Goal: Task Accomplishment & Management: Complete application form

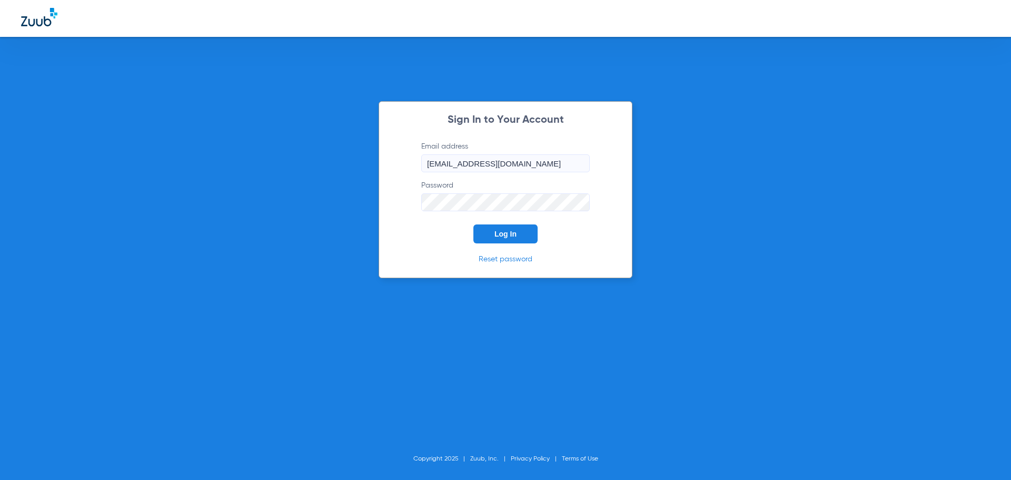
click at [531, 231] on button "Log In" at bounding box center [505, 233] width 64 height 19
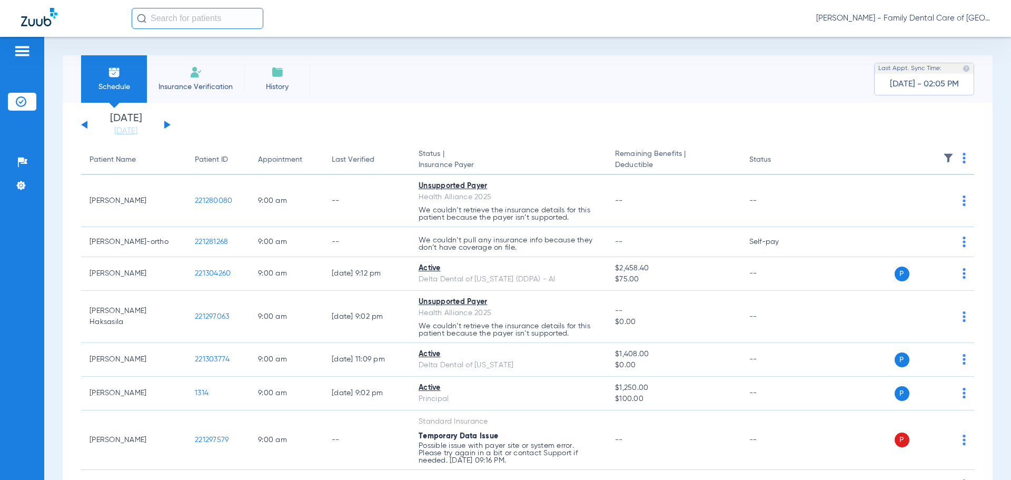
click at [211, 88] on span "Insurance Verification" at bounding box center [196, 87] width 82 height 11
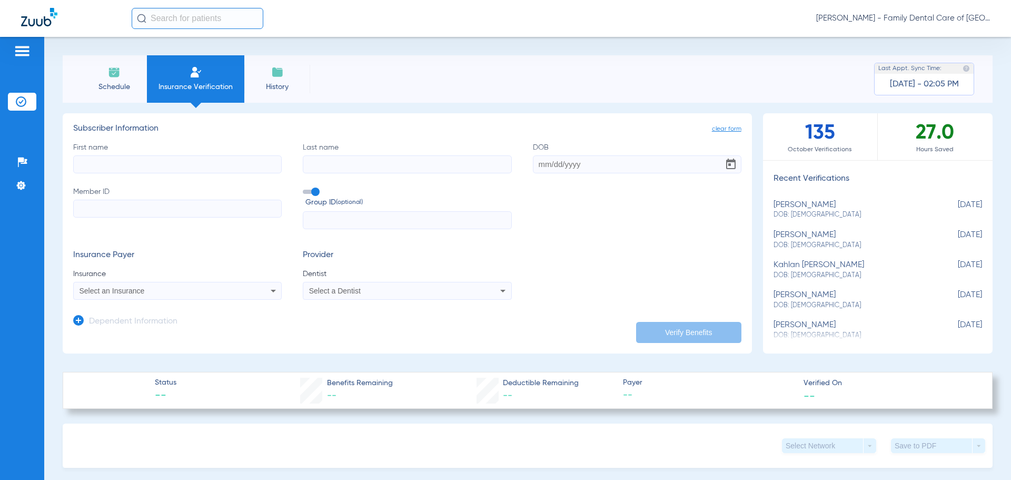
click at [229, 171] on input "First name" at bounding box center [177, 164] width 208 height 18
type input "[PERSON_NAME]"
type input "[DATE]"
click at [151, 168] on input "[PERSON_NAME]" at bounding box center [177, 164] width 208 height 18
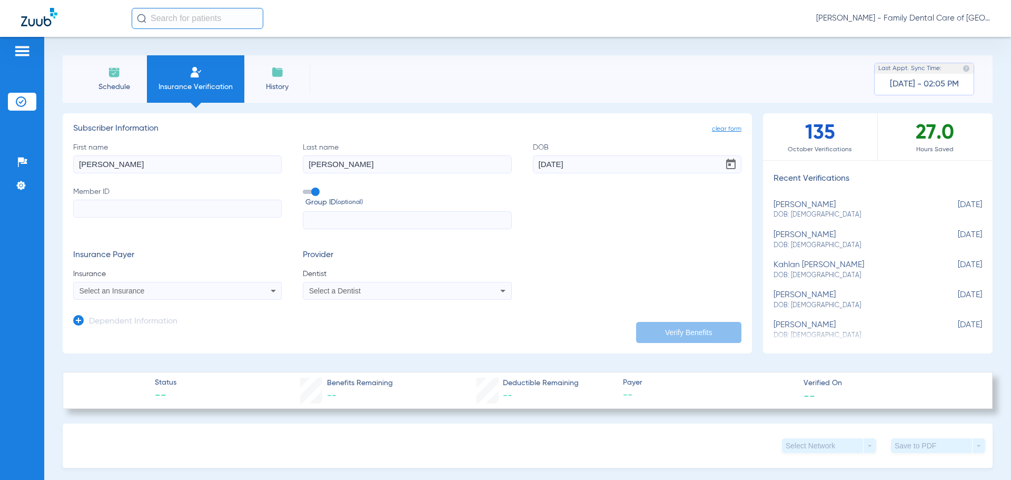
click at [151, 168] on input "[PERSON_NAME]" at bounding box center [177, 164] width 208 height 18
type input "zoey"
type input "[PERSON_NAME]"
type input "[DATE]"
click at [184, 210] on input "Member ID Required" at bounding box center [177, 209] width 208 height 18
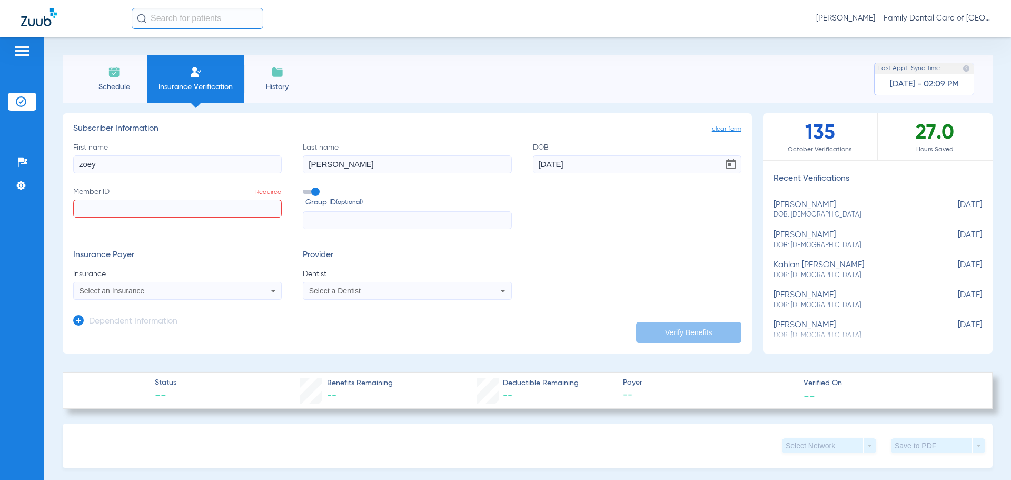
paste input "U5275999504"
type input "U5275999504"
click at [321, 218] on input "text" at bounding box center [407, 220] width 208 height 18
click at [136, 290] on span "Select an Insurance" at bounding box center [112, 290] width 65 height 8
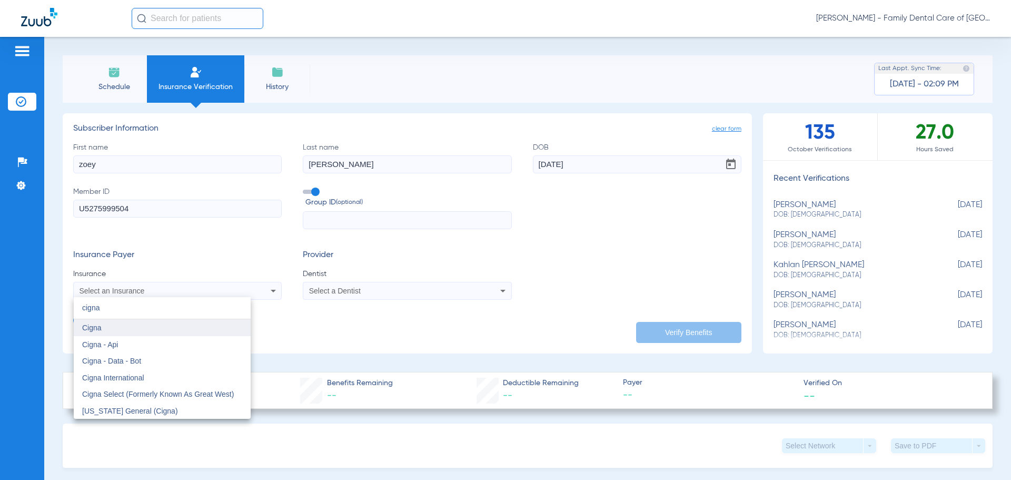
type input "cigna"
click at [110, 324] on mat-option "Cigna" at bounding box center [162, 327] width 177 height 17
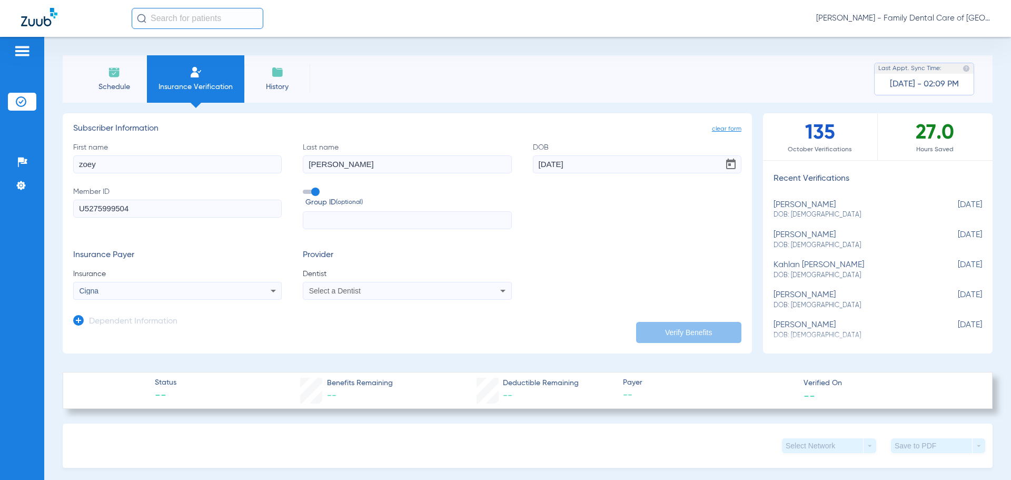
click at [339, 293] on span "Select a Dentist" at bounding box center [335, 290] width 52 height 8
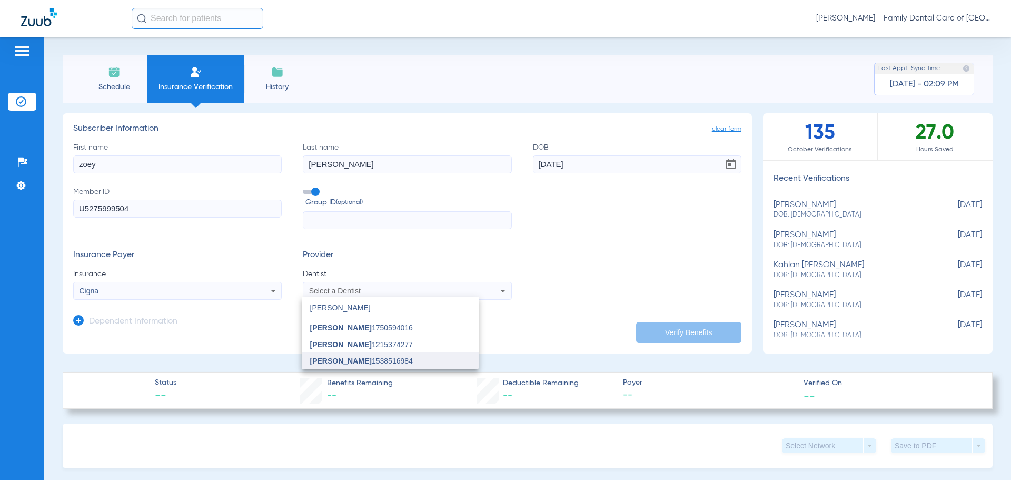
type input "[PERSON_NAME]"
click at [402, 359] on span "[PERSON_NAME] 1538516984" at bounding box center [361, 360] width 103 height 7
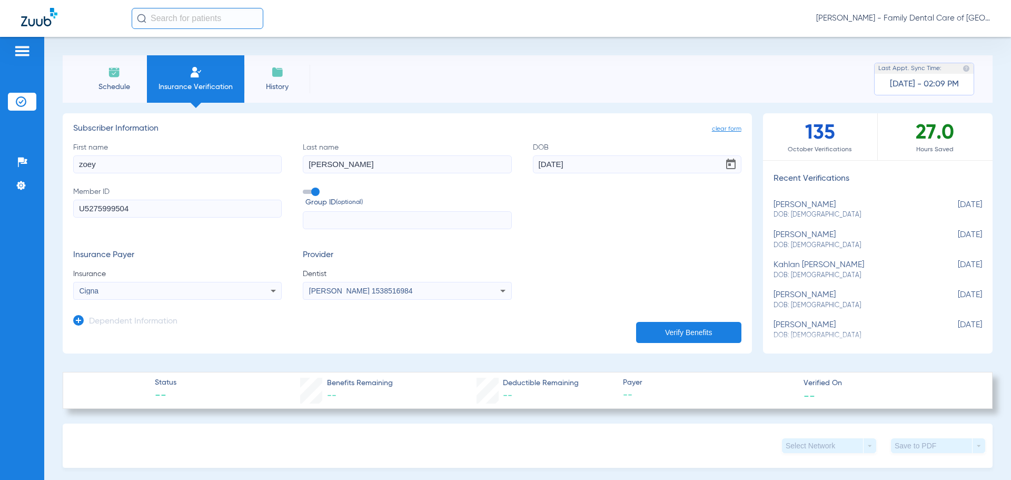
click at [702, 328] on button "Verify Benefits" at bounding box center [688, 332] width 105 height 21
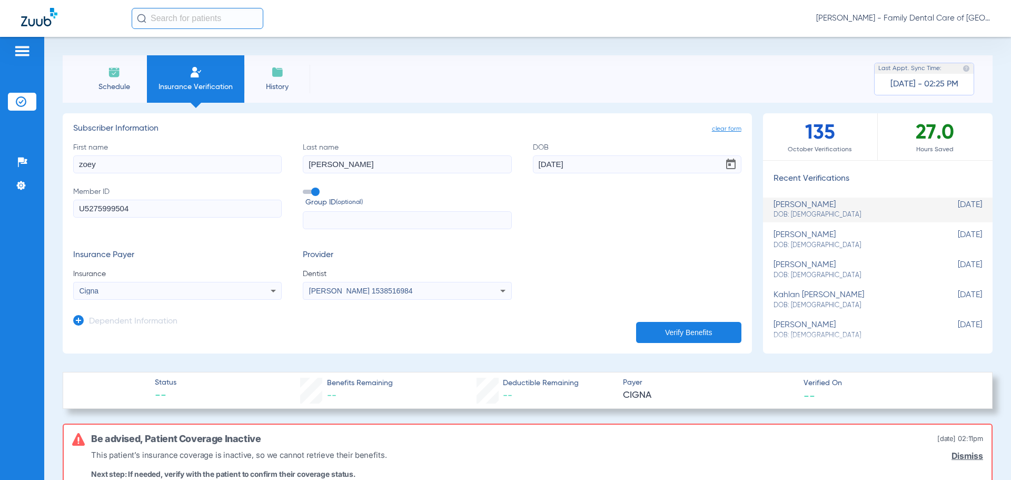
drag, startPoint x: 720, startPoint y: 127, endPoint x: 670, endPoint y: 137, distance: 51.5
click at [718, 127] on span "clear form" at bounding box center [726, 129] width 29 height 11
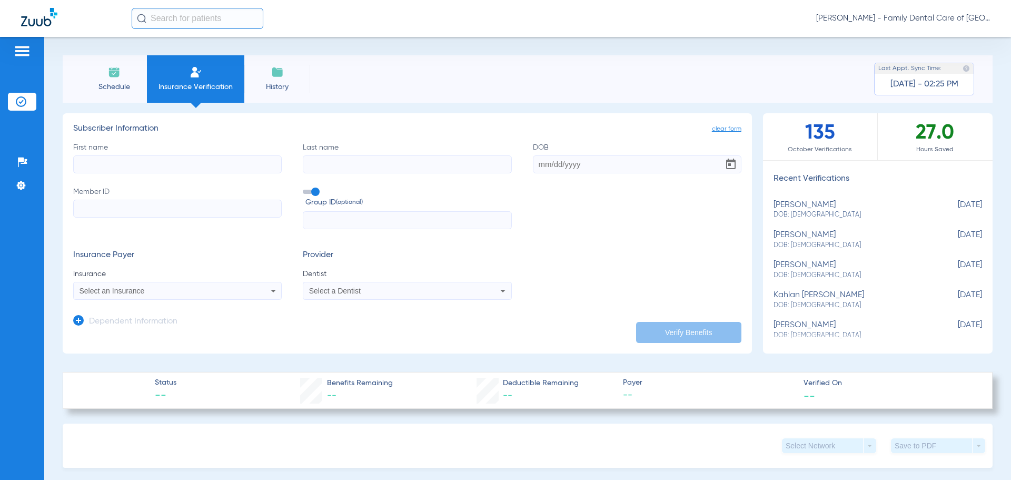
click at [168, 164] on input "First name" at bounding box center [177, 164] width 208 height 18
type input "[PERSON_NAME]"
type input "zoey"
click at [606, 156] on input "DOB Required" at bounding box center [637, 164] width 208 height 18
type input "[DATE]"
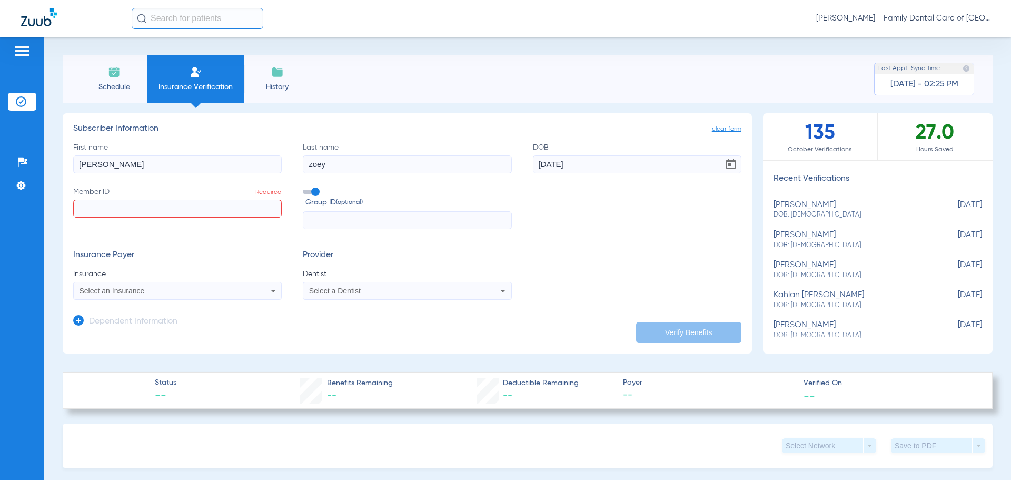
click at [174, 212] on input "Member ID Required" at bounding box center [177, 209] width 208 height 18
type input "813588167"
click at [254, 282] on mat-select "Select an Insurance" at bounding box center [177, 291] width 208 height 18
click at [252, 292] on div "Select an Insurance" at bounding box center [177, 290] width 207 height 13
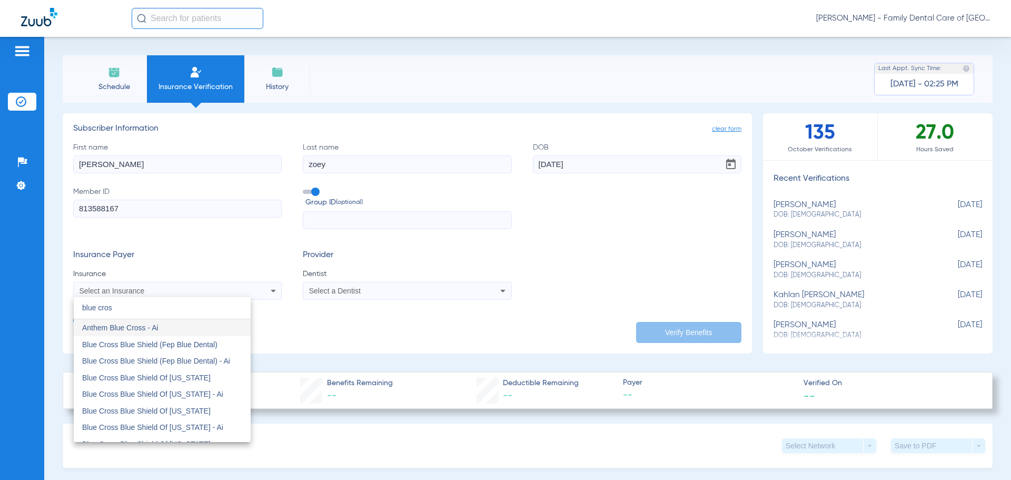
type input "blue cros"
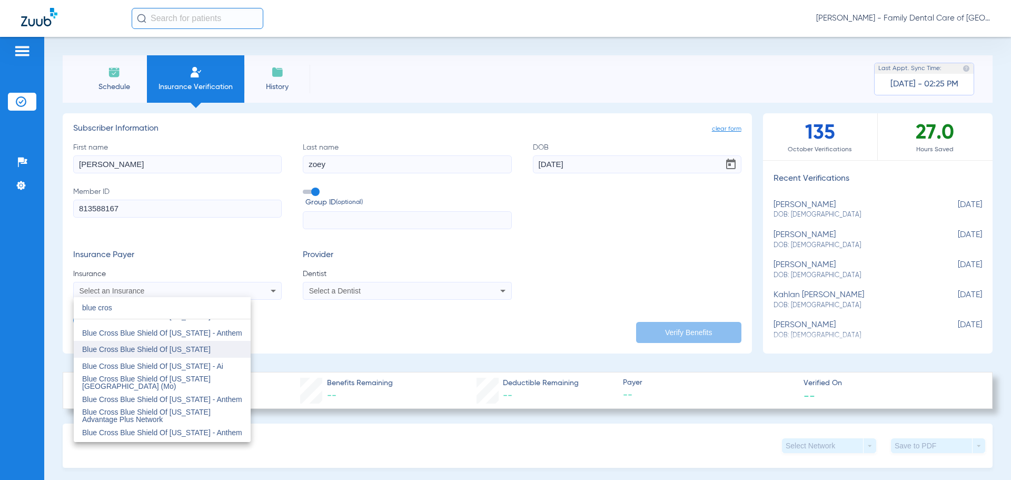
scroll to position [158, 0]
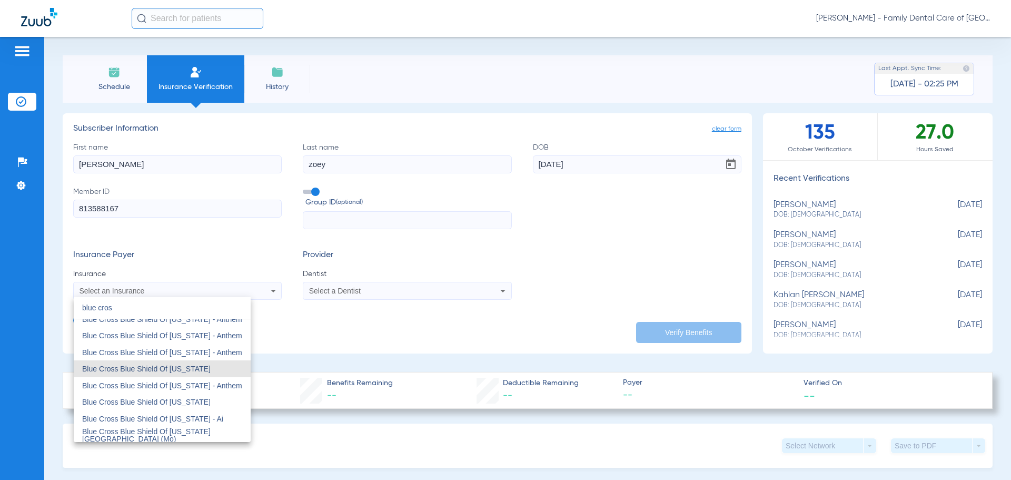
click at [190, 362] on mat-option "Blue Cross Blue Shield Of [US_STATE]" at bounding box center [162, 368] width 177 height 17
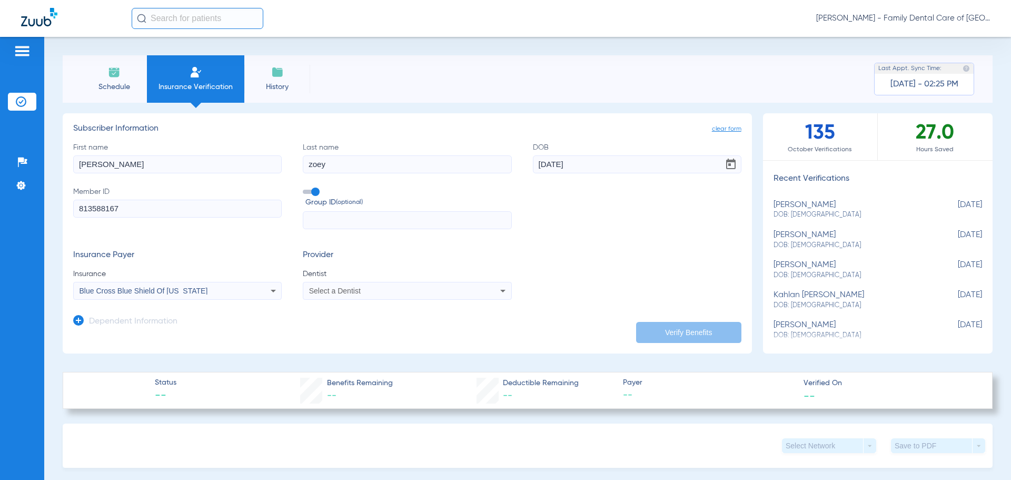
click at [362, 292] on div "Select a Dentist" at bounding box center [387, 290] width 157 height 7
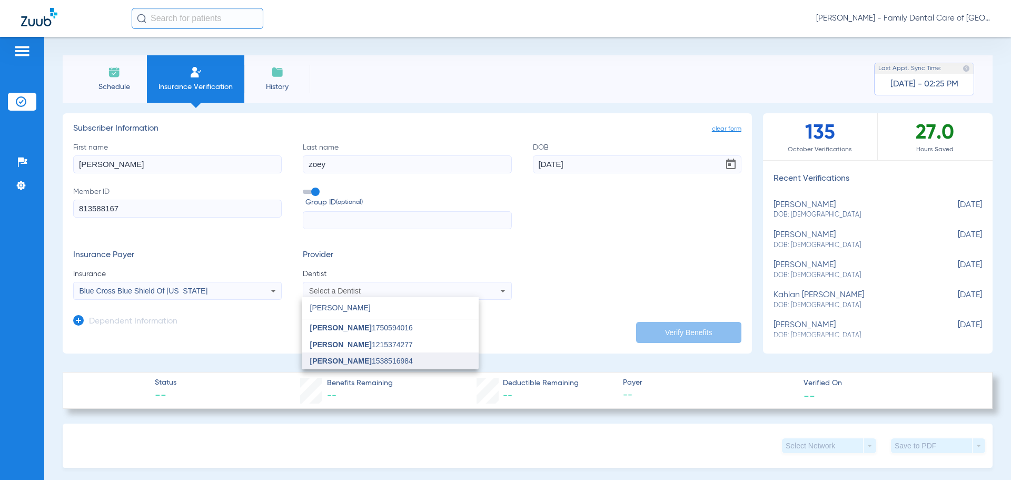
type input "[PERSON_NAME]"
click at [423, 354] on mat-option "[PERSON_NAME] 1538516984" at bounding box center [390, 360] width 177 height 17
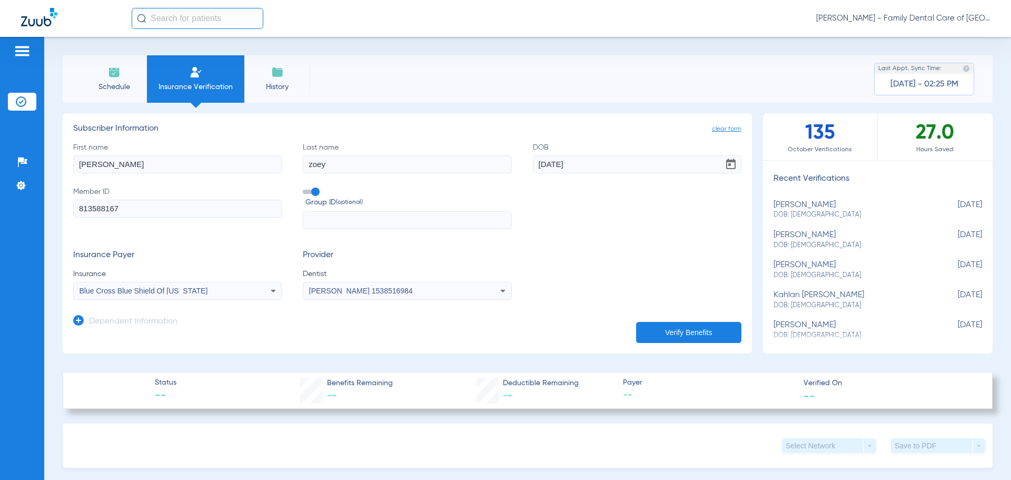
click at [560, 282] on div "Insurance Payer Insurance Blue Cross Blue Shield Of [US_STATE] Provider Dentist…" at bounding box center [407, 274] width 668 height 49
click at [643, 329] on button "Verify Benefits" at bounding box center [688, 332] width 105 height 21
click at [69, 48] on div "Schedule Insurance Verification History Last Appt. Sync Time: [DATE] - 02:25 PM…" at bounding box center [527, 258] width 967 height 443
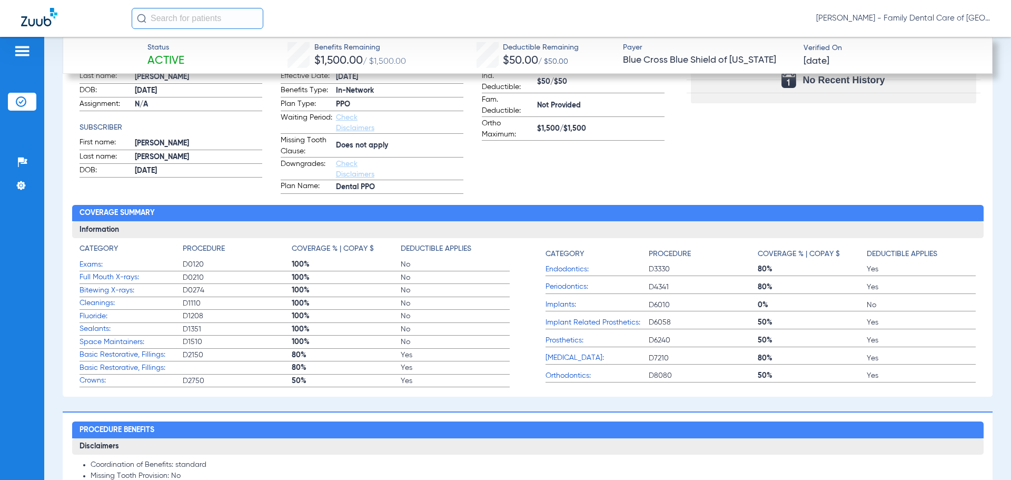
scroll to position [311, 0]
